Goal: Information Seeking & Learning: Learn about a topic

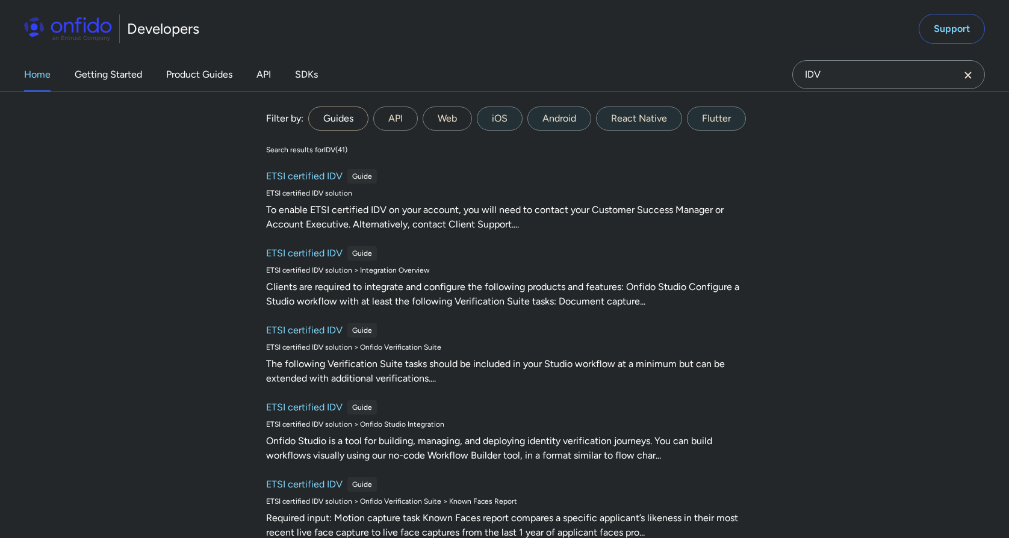
type input "IDV"
click at [351, 108] on label "Guides" at bounding box center [338, 119] width 60 height 24
click at [0, 0] on input "Guides" at bounding box center [0, 0] width 0 height 0
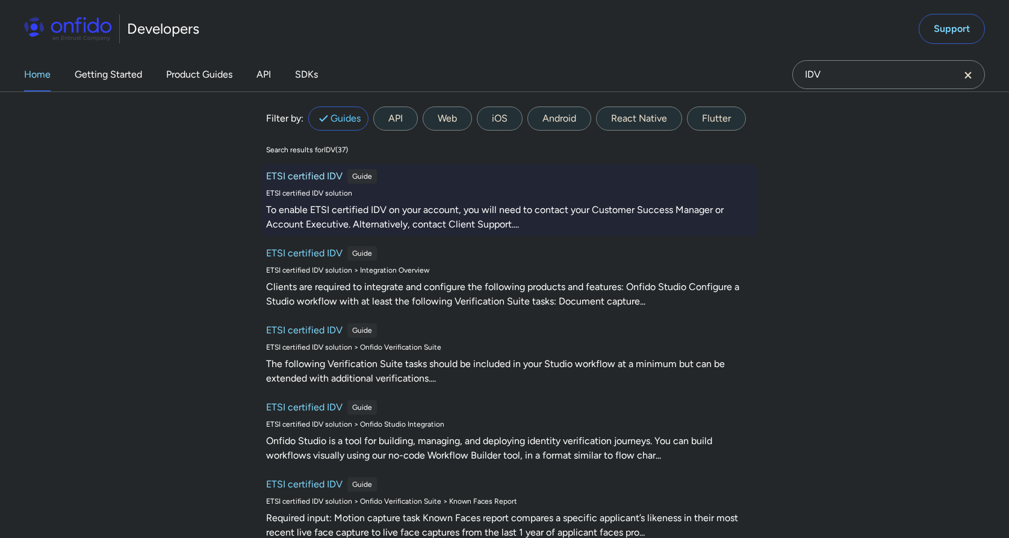
click at [322, 173] on h6 "ETSI certified IDV" at bounding box center [304, 176] width 76 height 14
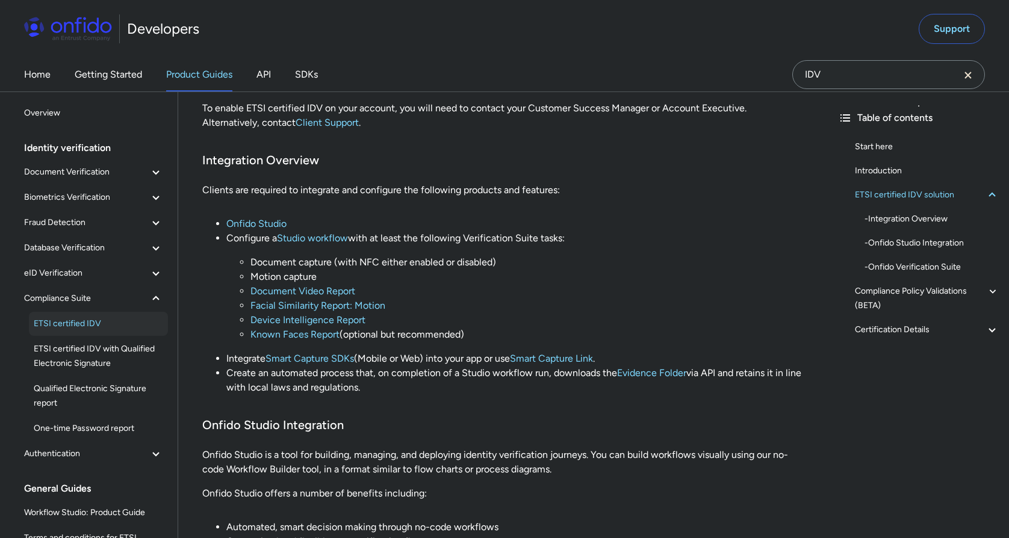
scroll to position [409, 0]
